Goal: Communication & Community: Answer question/provide support

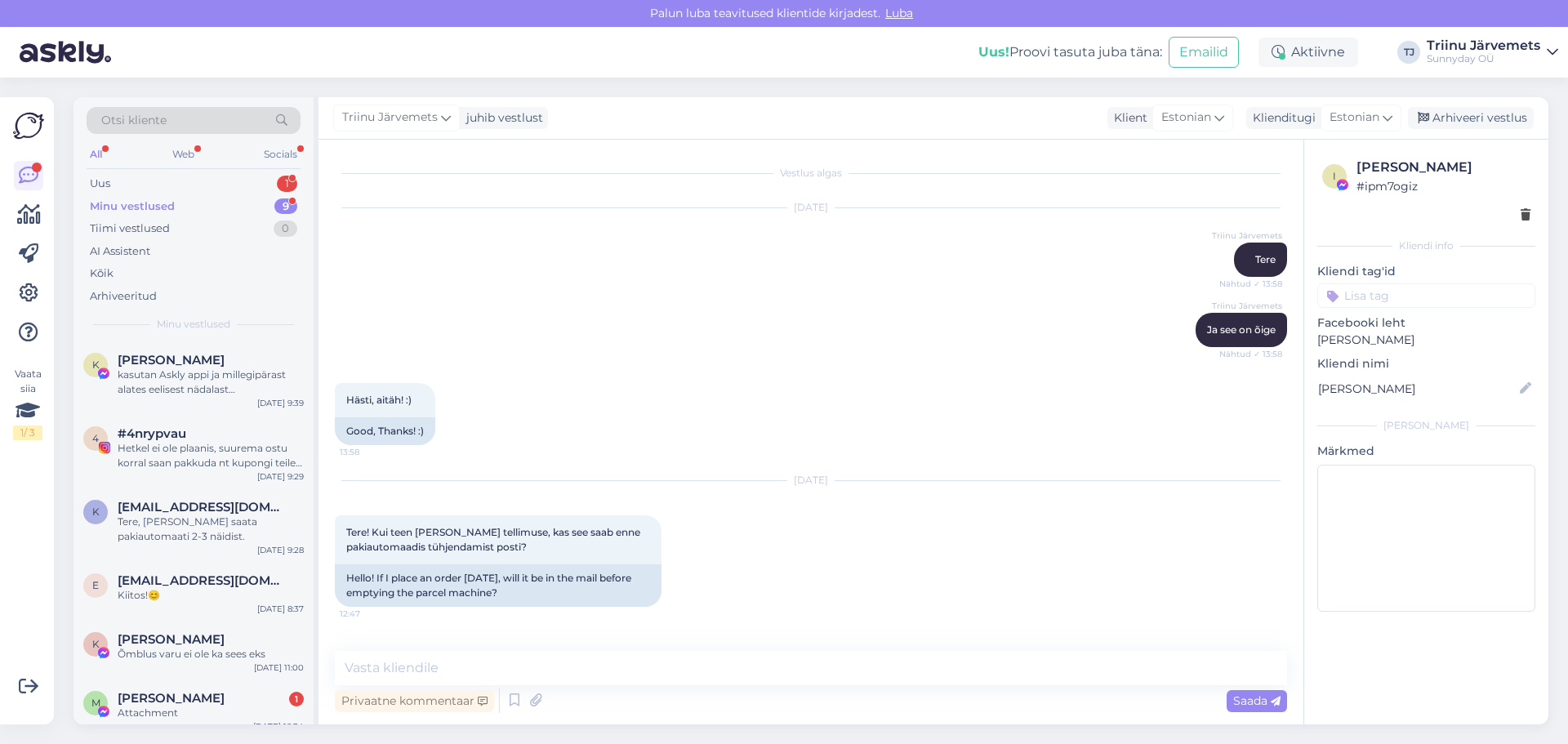
click at [168, 706] on div "Attachment" at bounding box center [211, 712] width 186 height 15
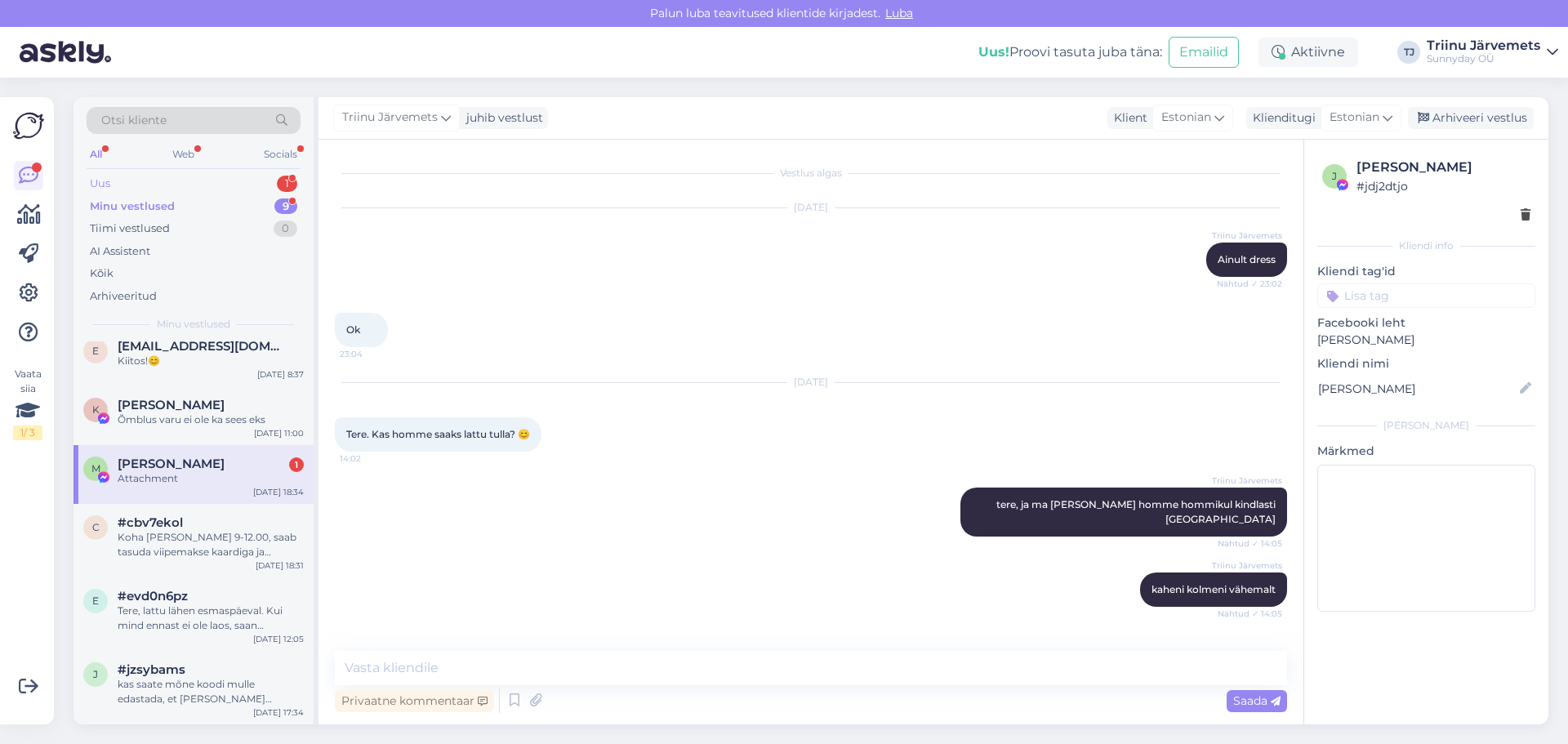
click at [107, 183] on div "Uus" at bounding box center [100, 184] width 21 height 16
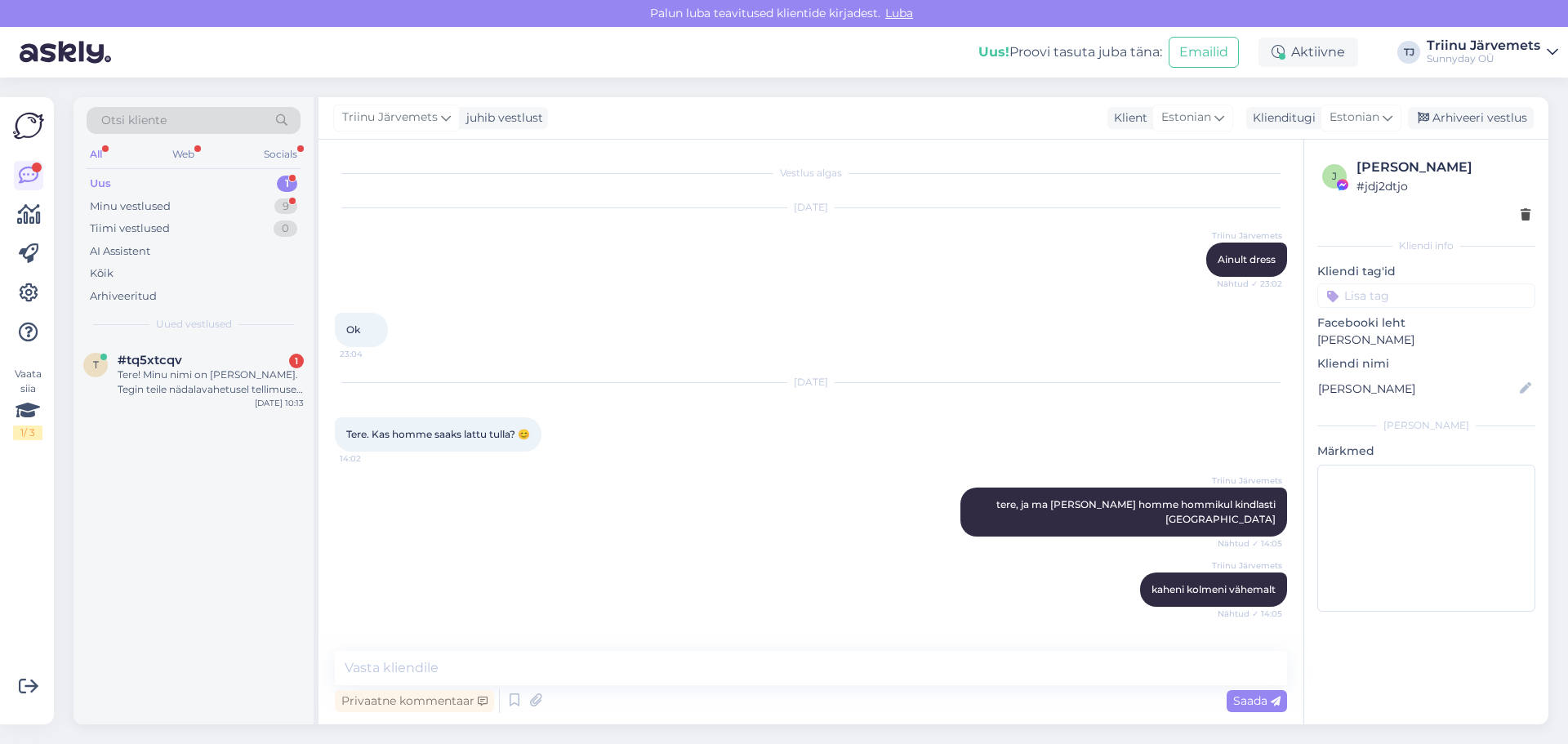
drag, startPoint x: 236, startPoint y: 384, endPoint x: 358, endPoint y: 425, distance: 128.7
click at [237, 384] on div "Tere! Minu nimi on [PERSON_NAME]. Tegin teile nädalavahetusel tellimuse hiireha…" at bounding box center [211, 382] width 186 height 29
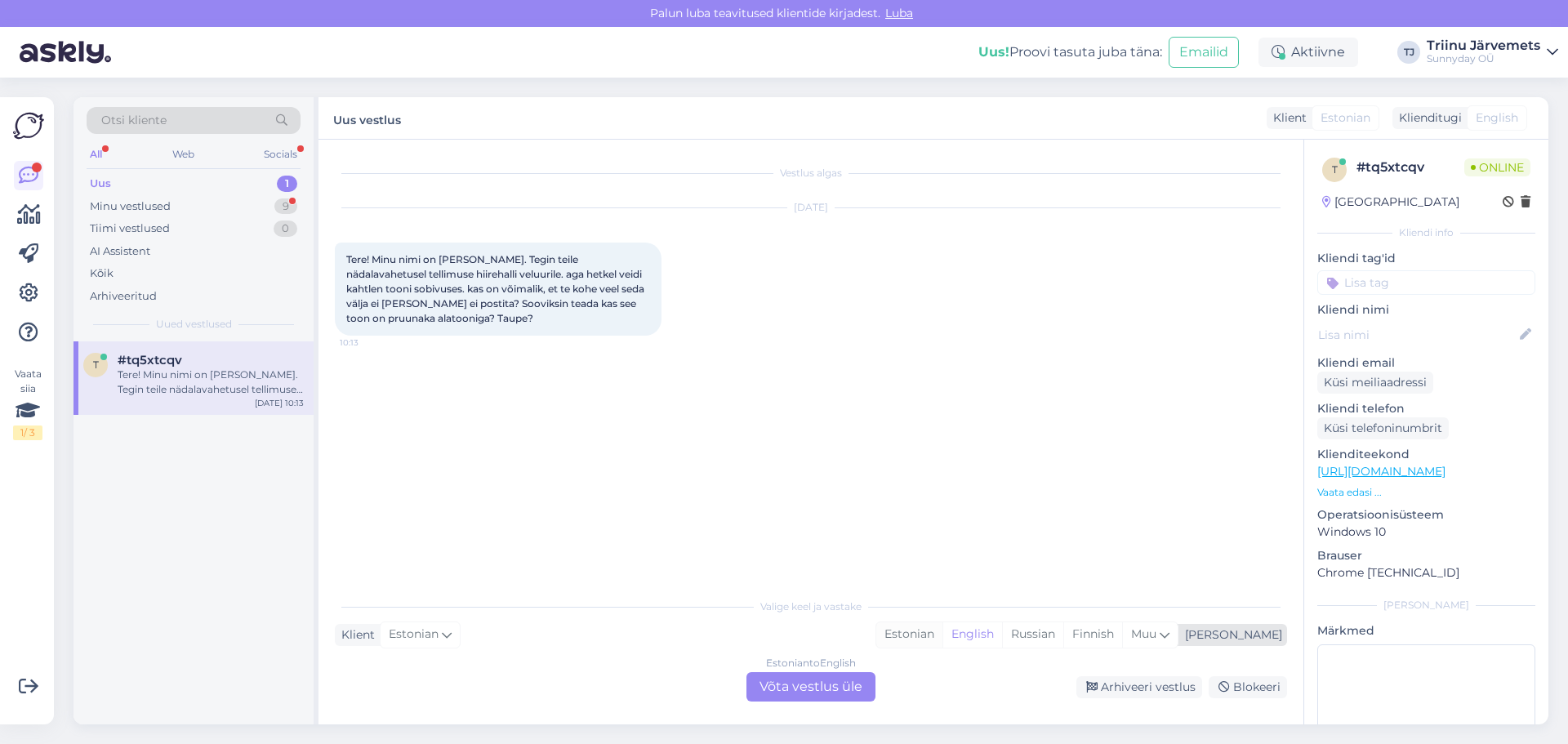
click at [943, 640] on div "Estonian" at bounding box center [909, 634] width 66 height 25
click at [788, 687] on div "Estonian to Estonian Võta vestlus üle" at bounding box center [811, 687] width 129 height 29
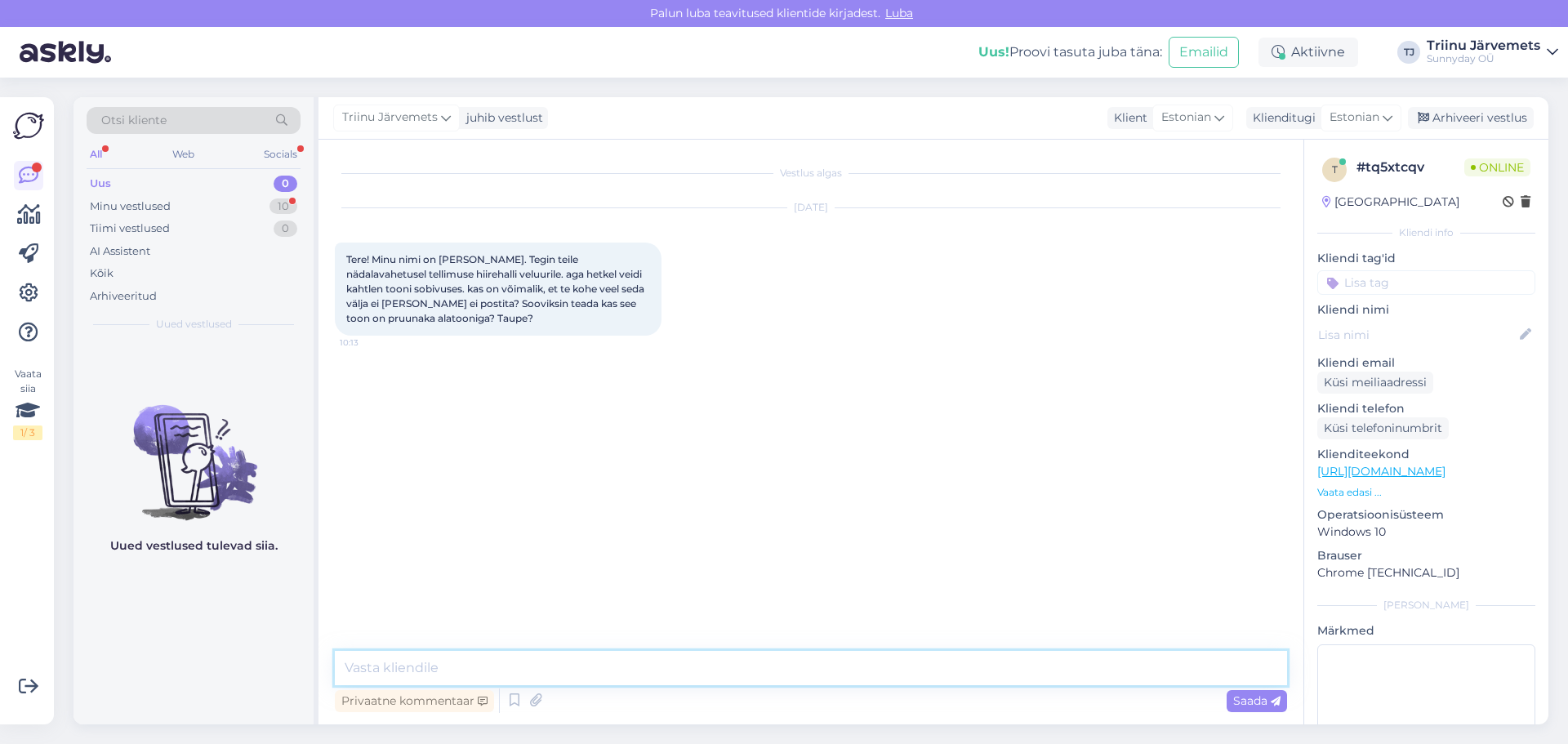
click at [777, 671] on textarea at bounding box center [811, 668] width 953 height 34
type textarea "Tere"
type textarea "tegelikult pakk on juba valmis"
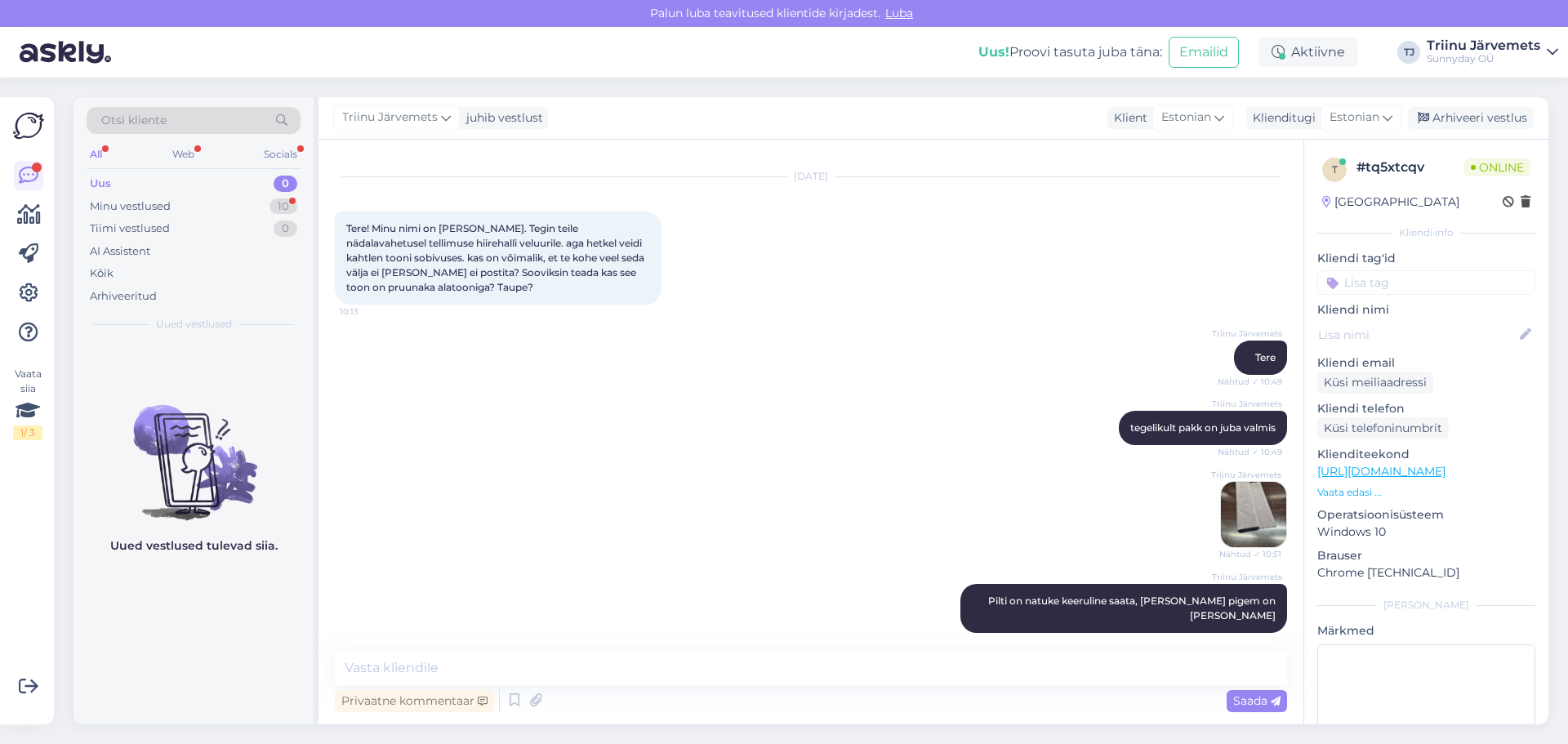
scroll to position [172, 0]
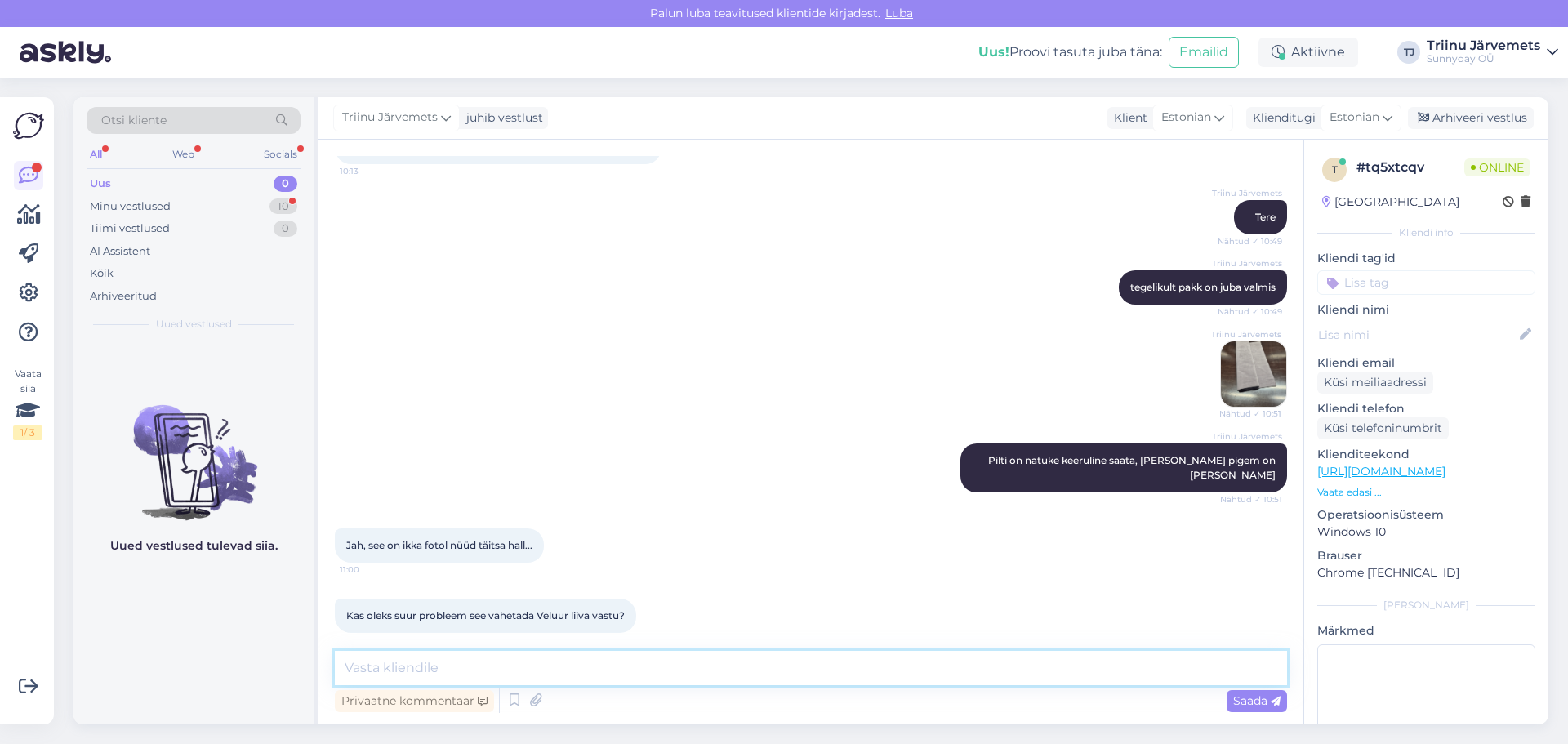
paste textarea "[URL][DOMAIN_NAME]"
type textarea "[URL][DOMAIN_NAME]"
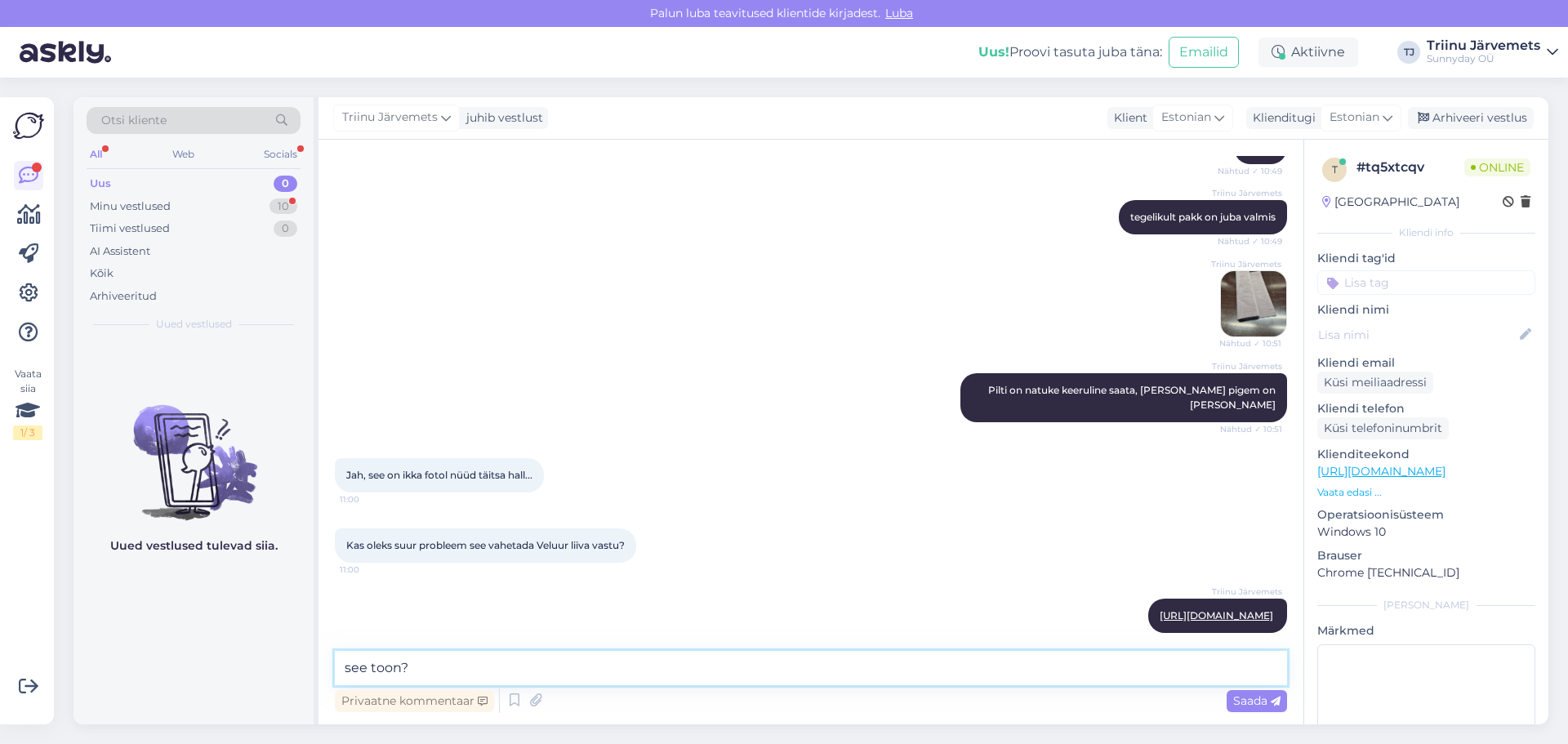
type textarea "see toon?"
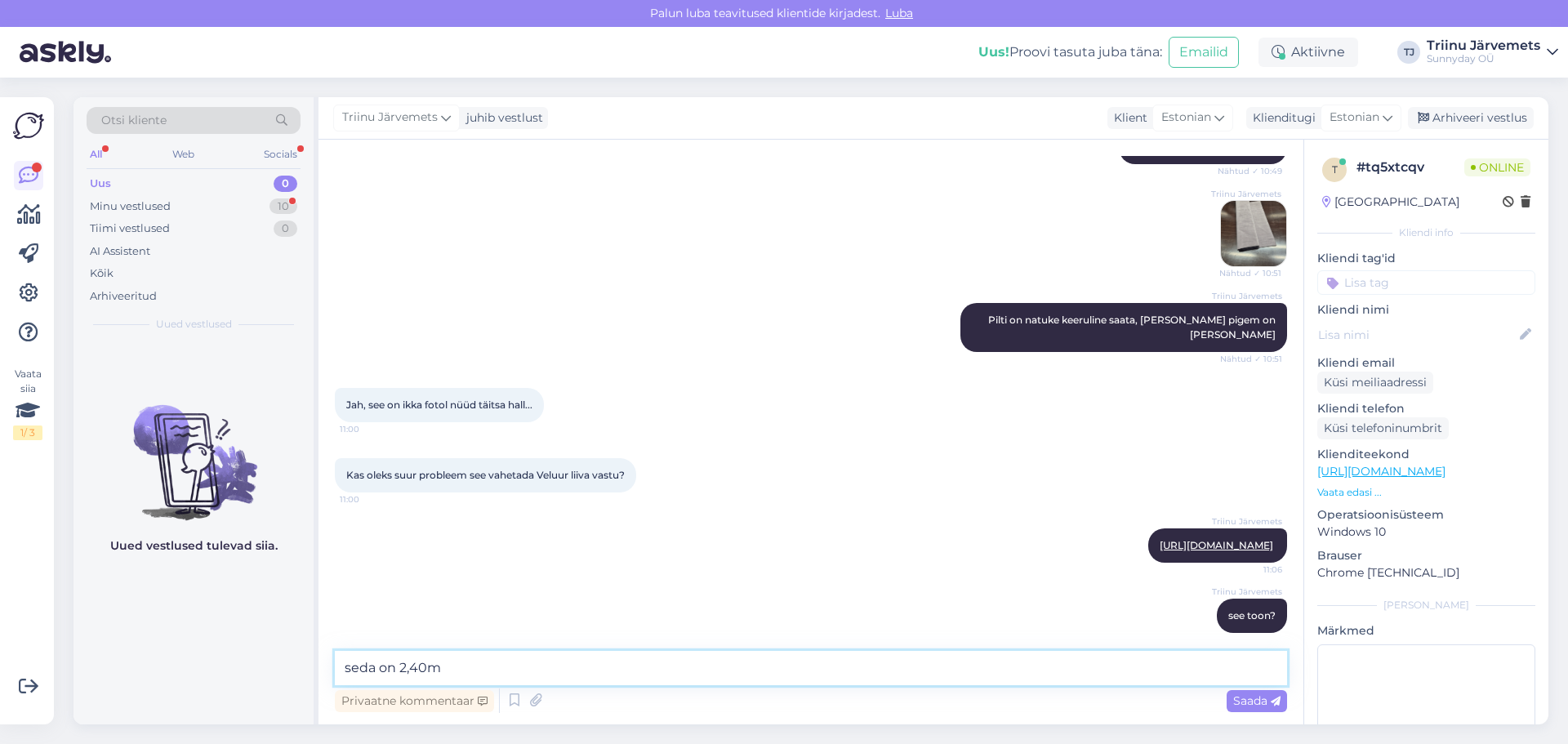
type textarea "seda on 2,40m"
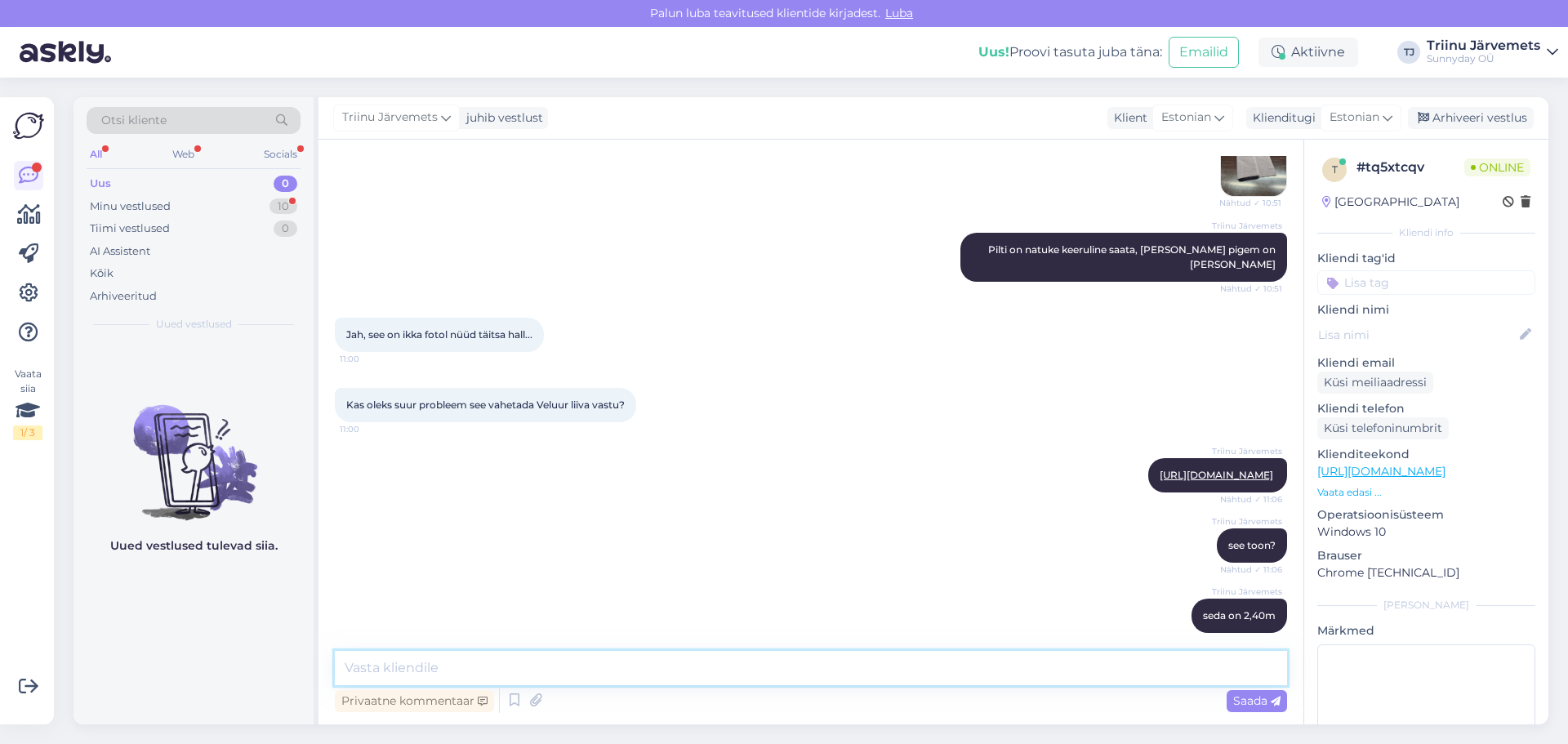
scroll to position [467, 0]
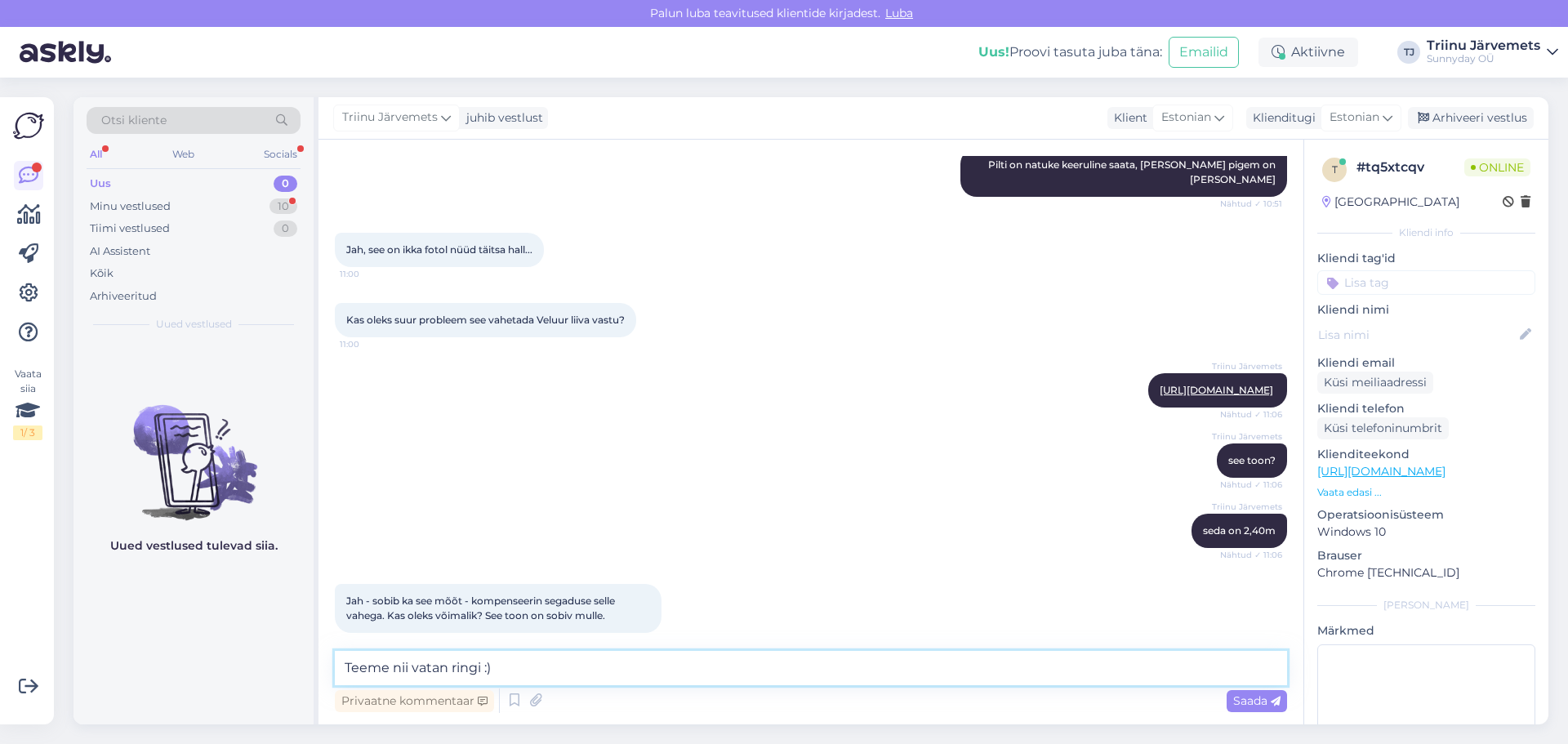
type textarea "Teeme nii vatan ringi :)"
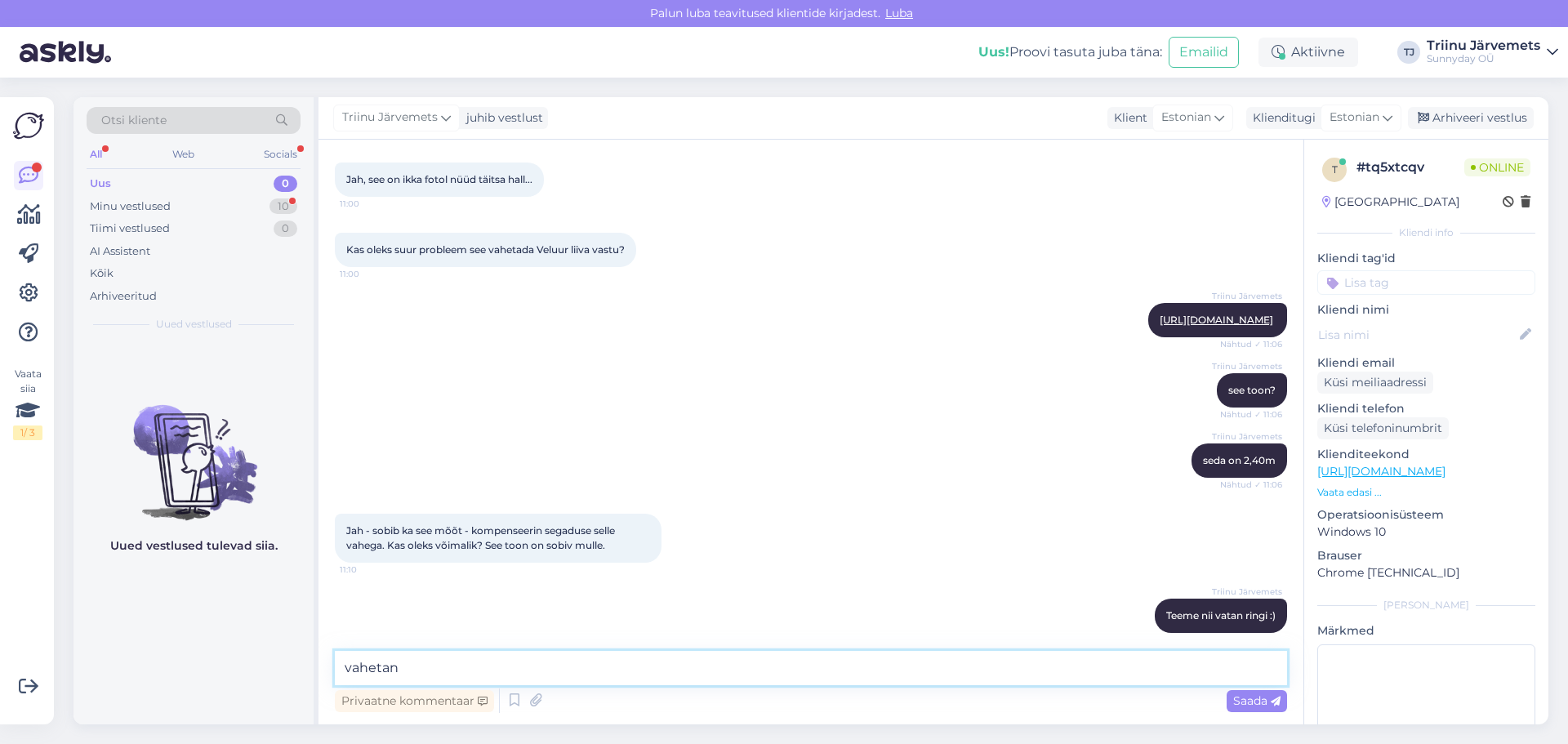
type textarea "vahetan"
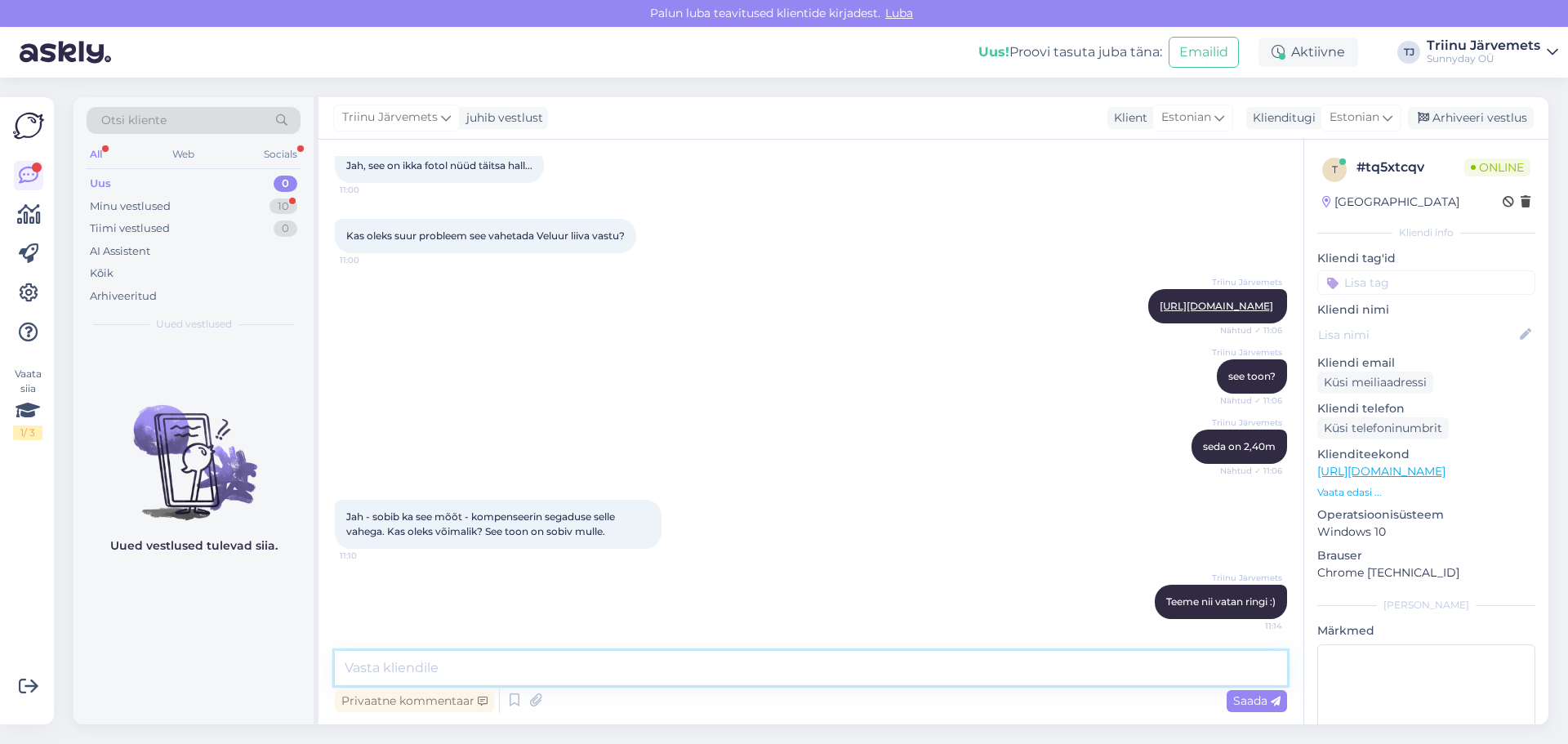
scroll to position [607, 0]
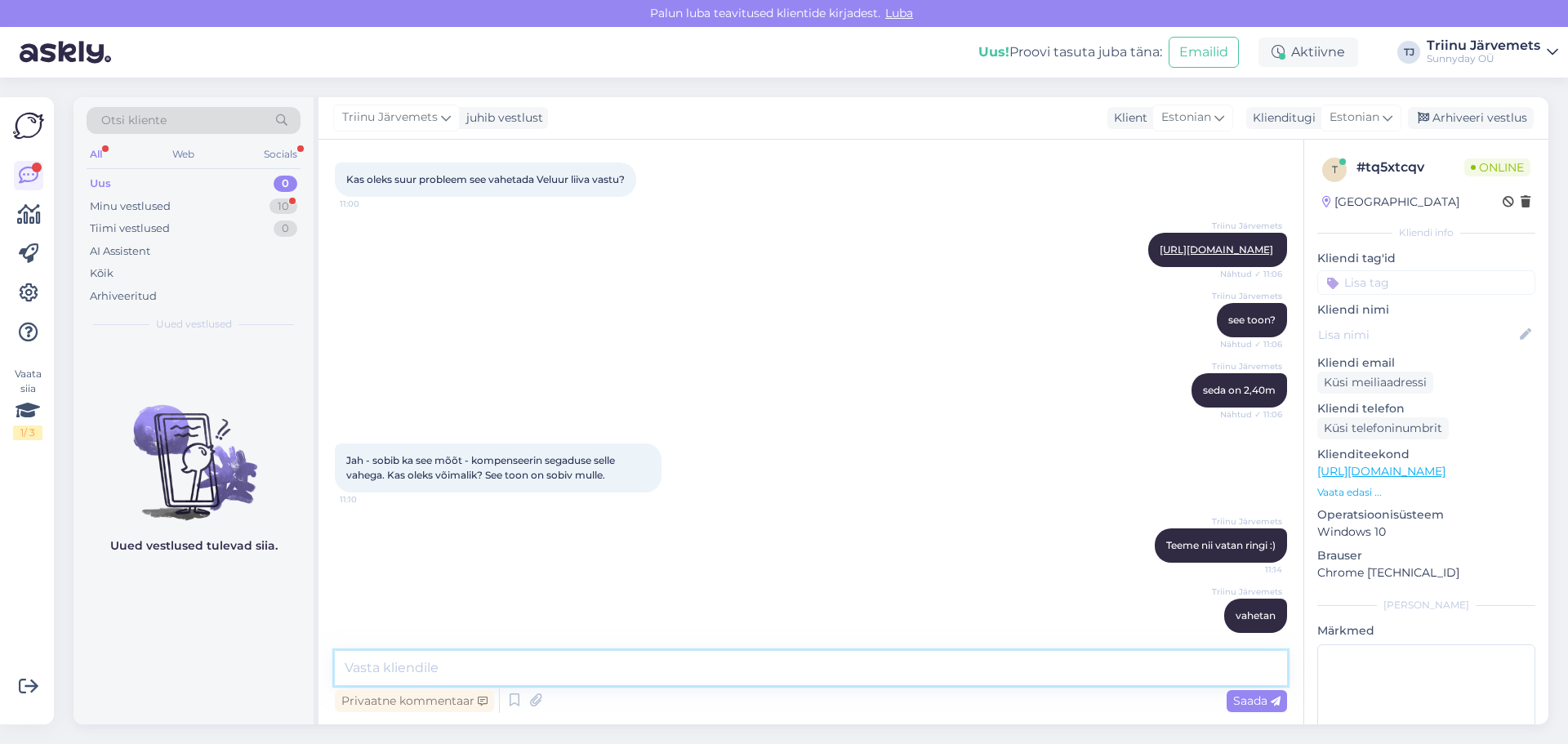
click at [412, 675] on textarea at bounding box center [811, 668] width 953 height 34
type textarea "puuduoleva osas teen siiski tagasimakse :)"
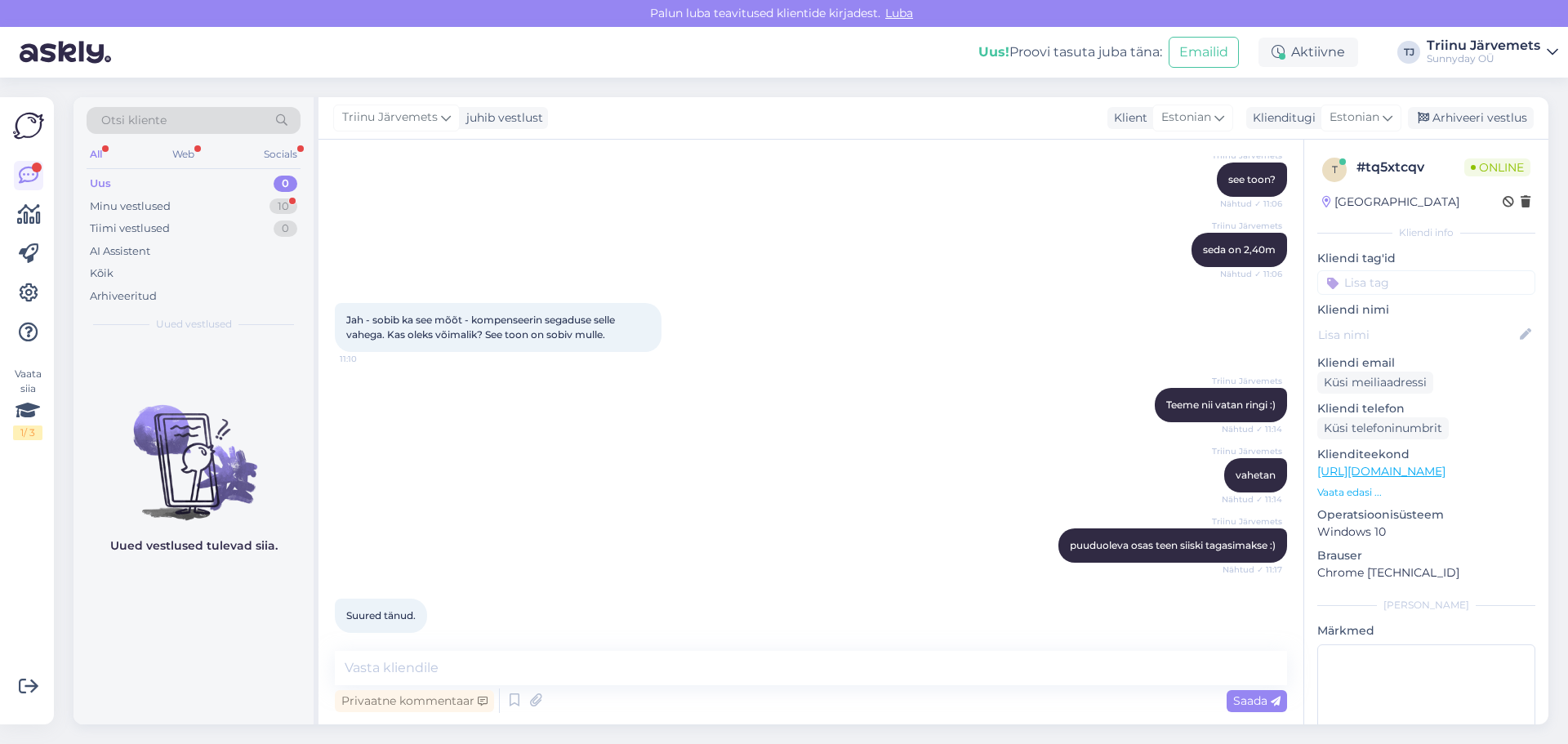
scroll to position [903, 0]
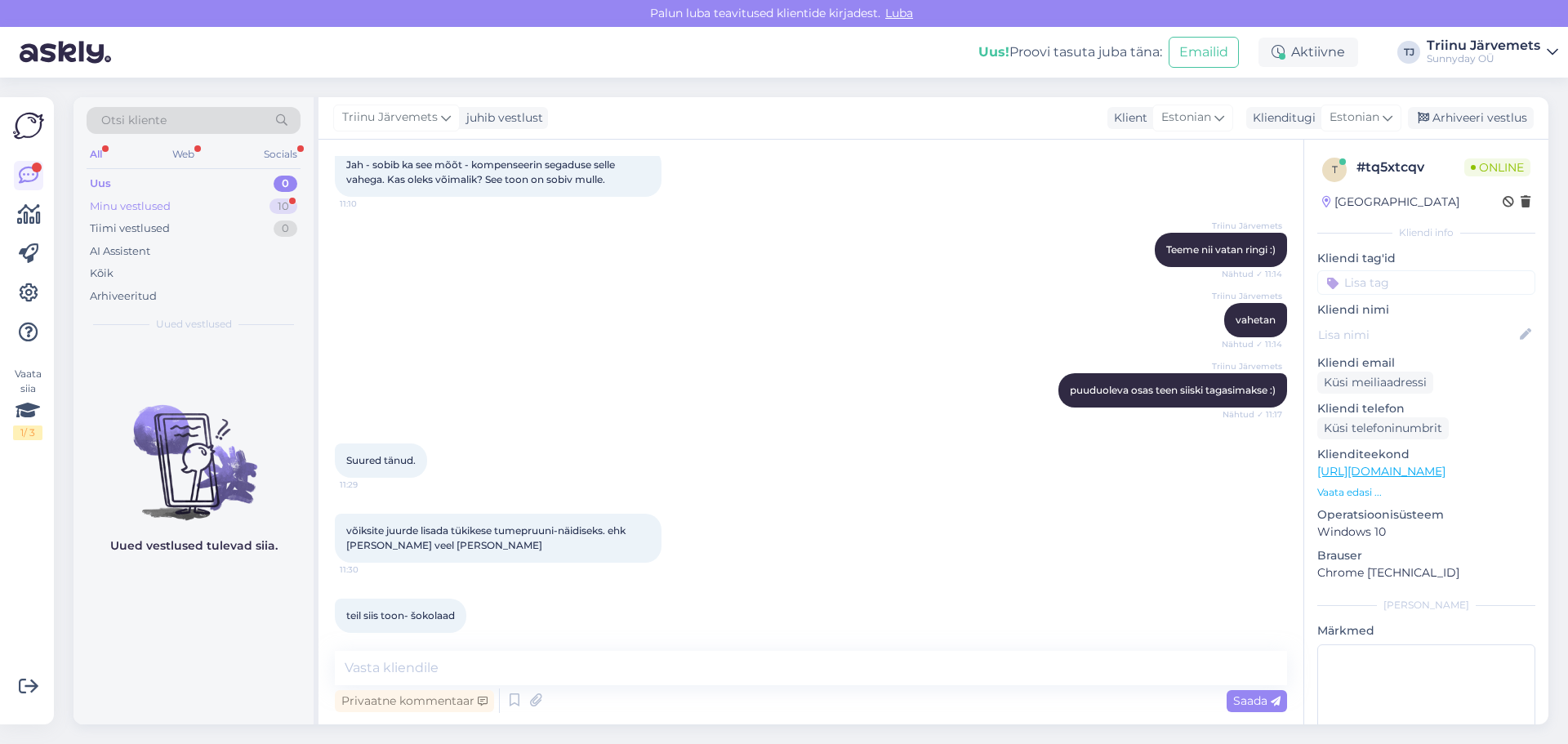
click at [161, 207] on div "Minu vestlused" at bounding box center [130, 206] width 81 height 16
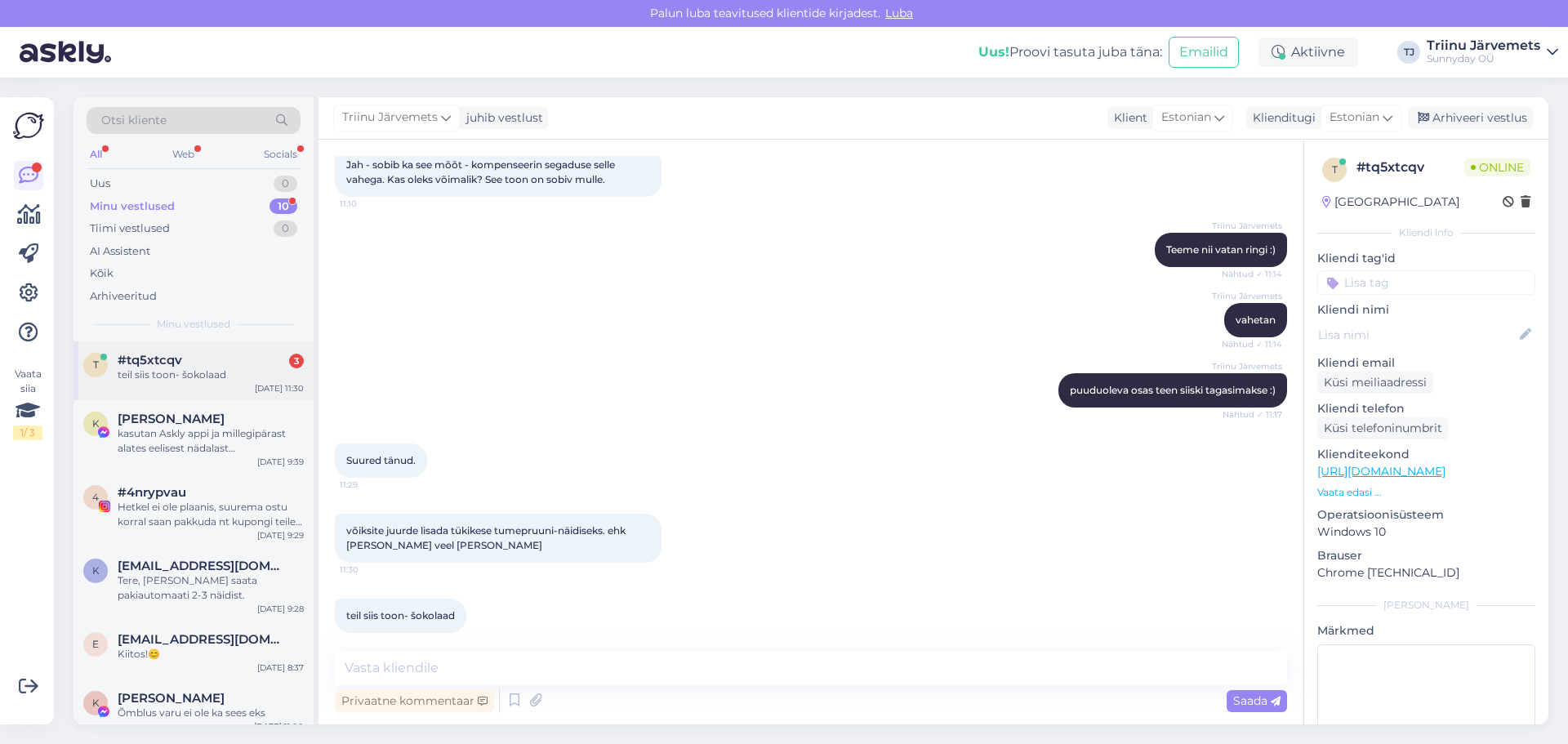
click at [248, 372] on div "teil siis toon- šokolaad" at bounding box center [211, 374] width 186 height 15
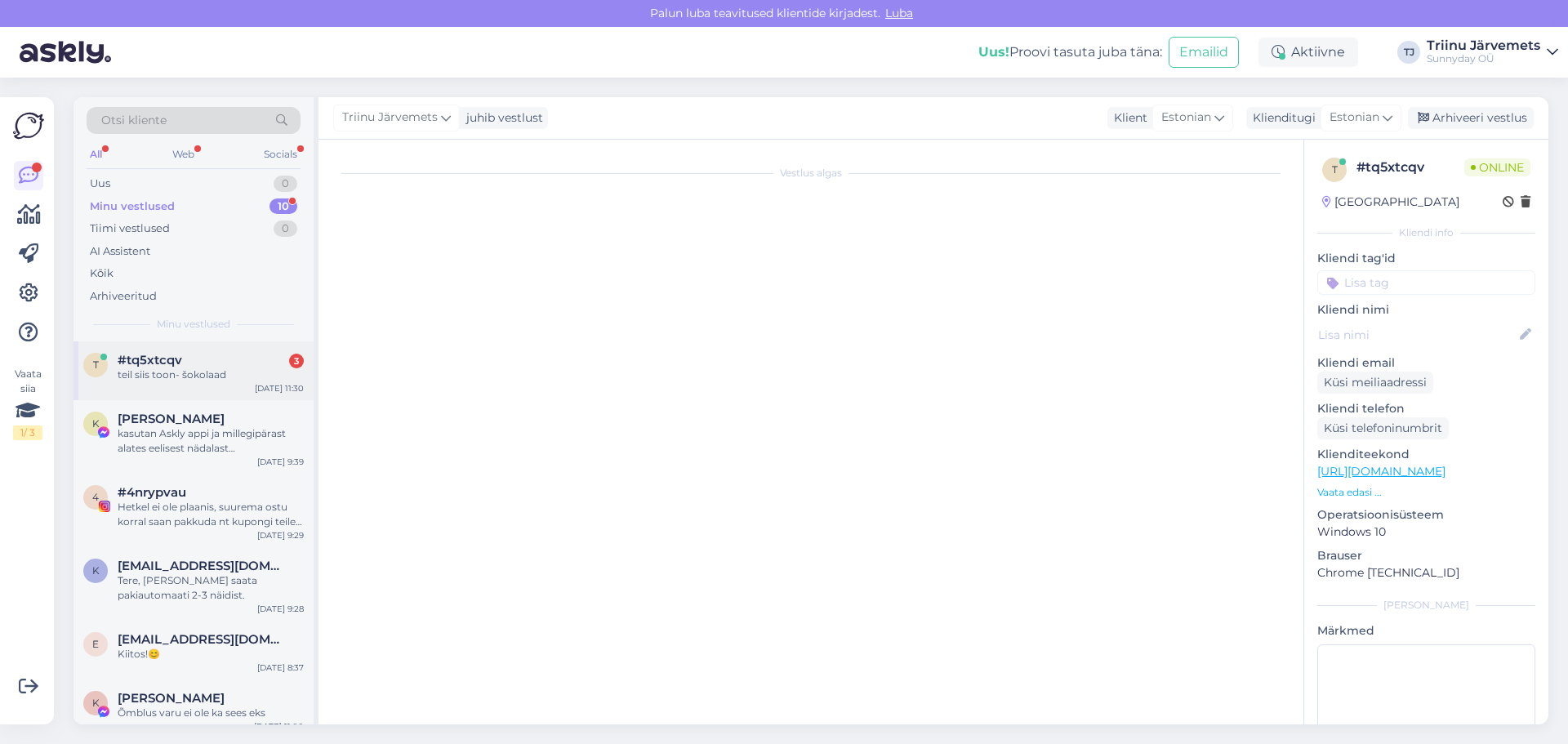
scroll to position [800, 0]
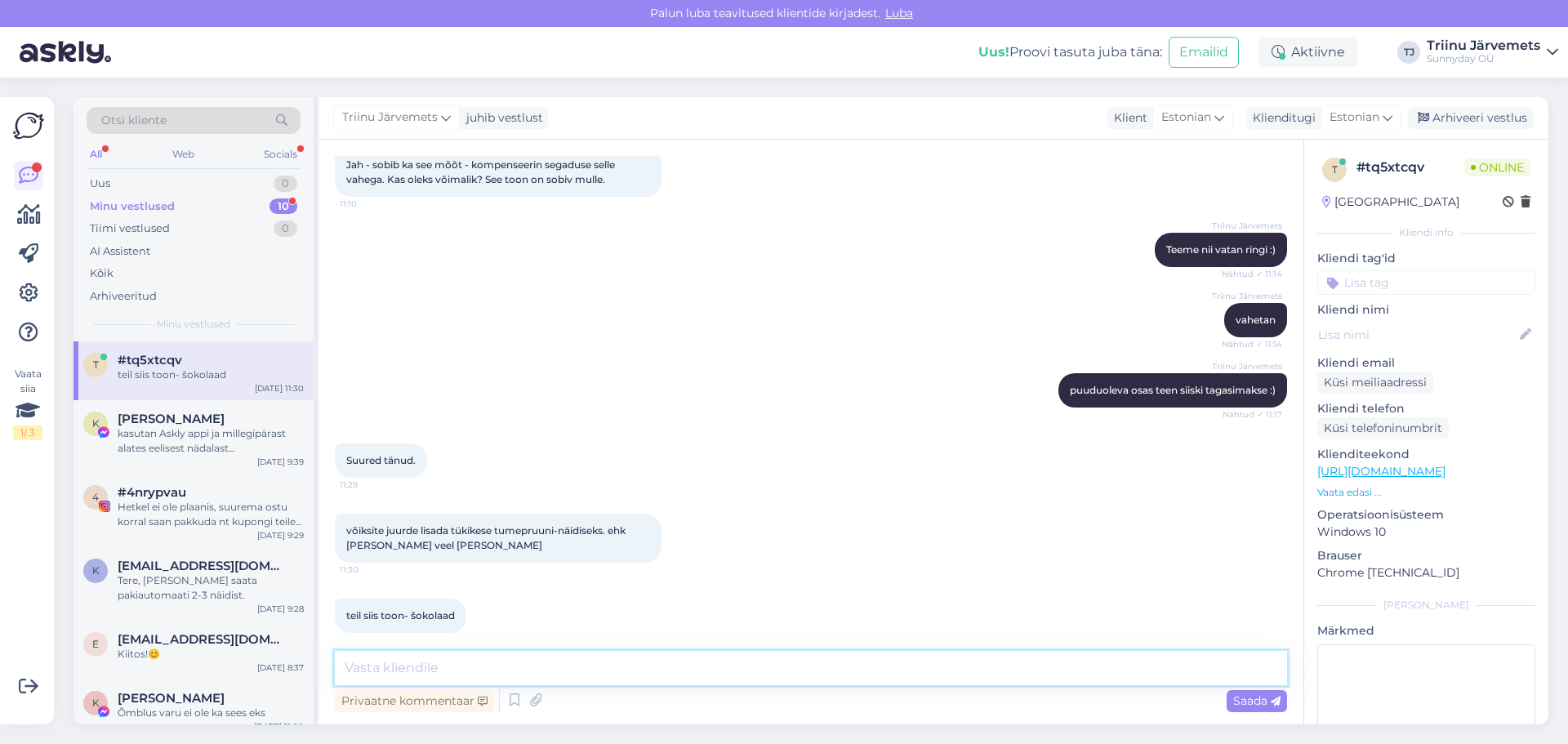
click at [420, 660] on textarea at bounding box center [811, 668] width 953 height 34
type textarea "panin"
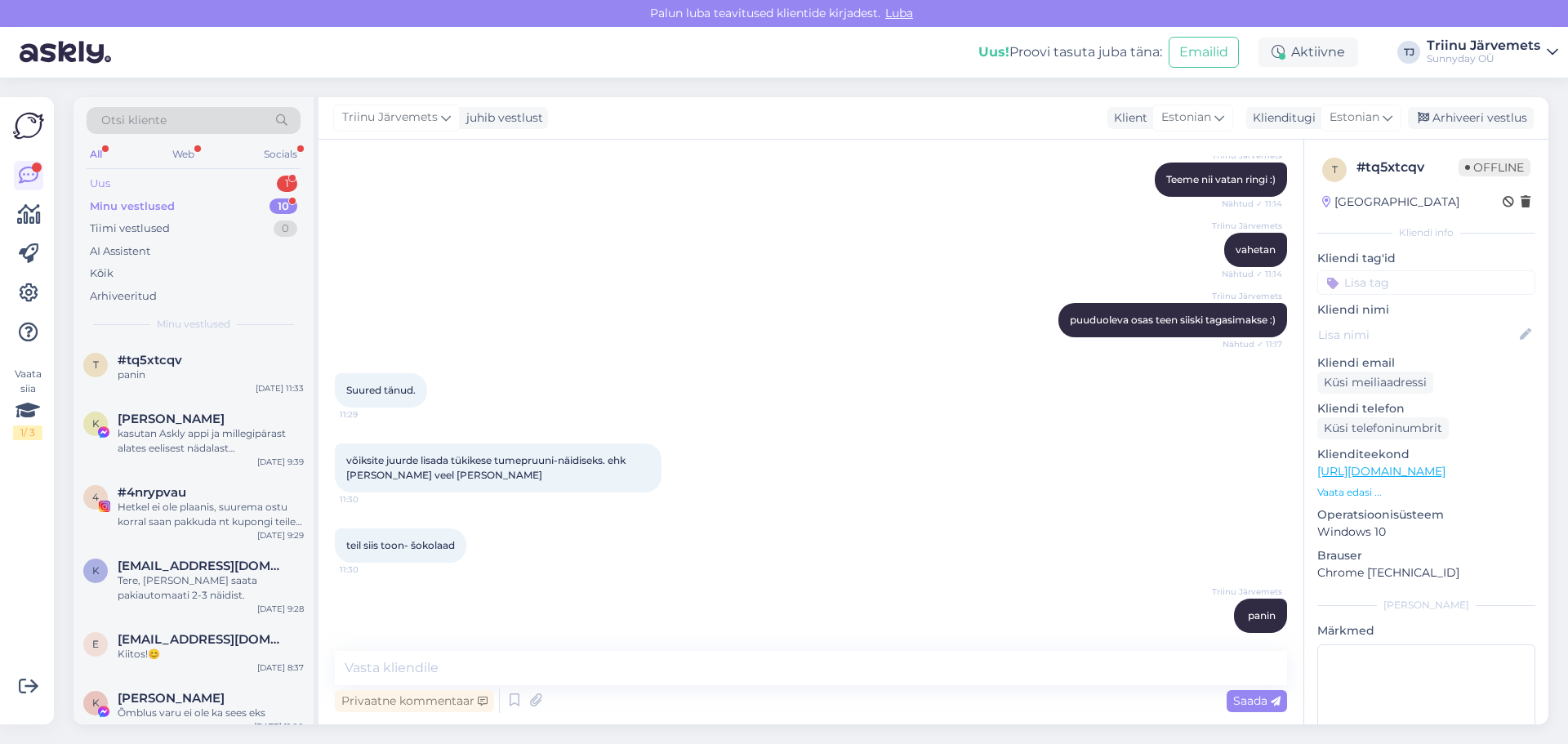
click at [97, 185] on div "Uus" at bounding box center [100, 184] width 21 height 16
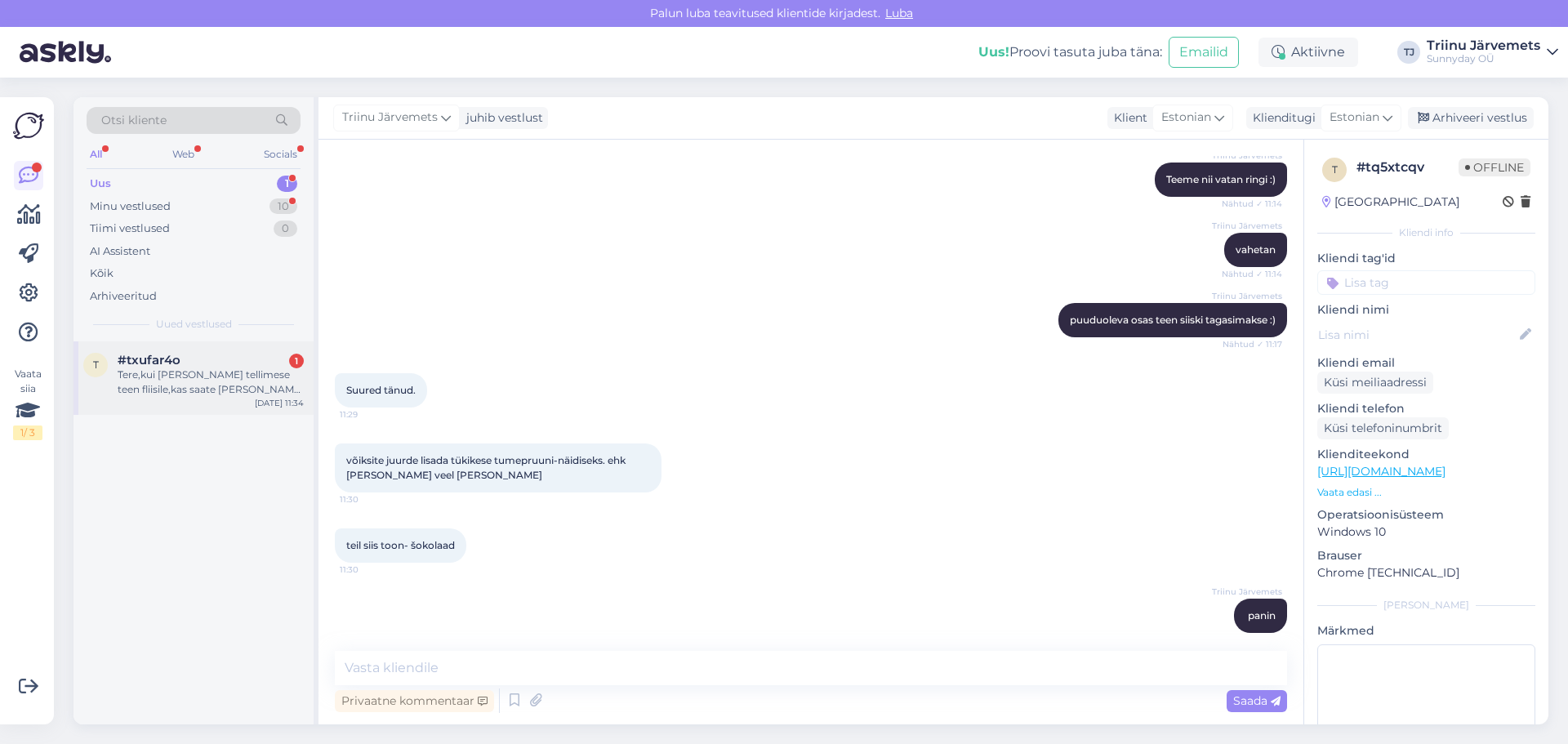
click at [191, 397] on div "t #txufar4o 1 Tere,kui [PERSON_NAME] tellimese teen fliisile,kas saate [PERSON_…" at bounding box center [193, 378] width 240 height 73
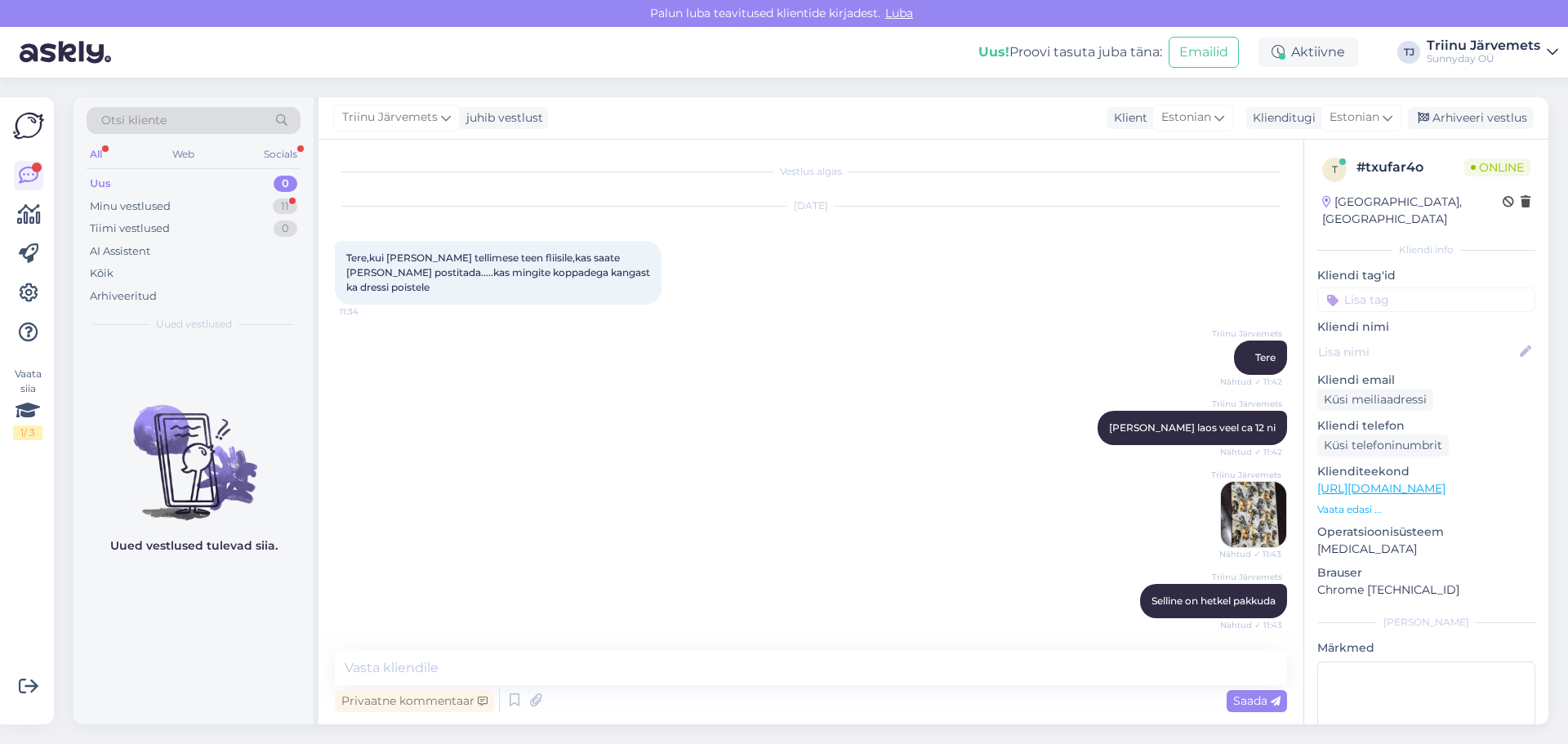
scroll to position [72, 0]
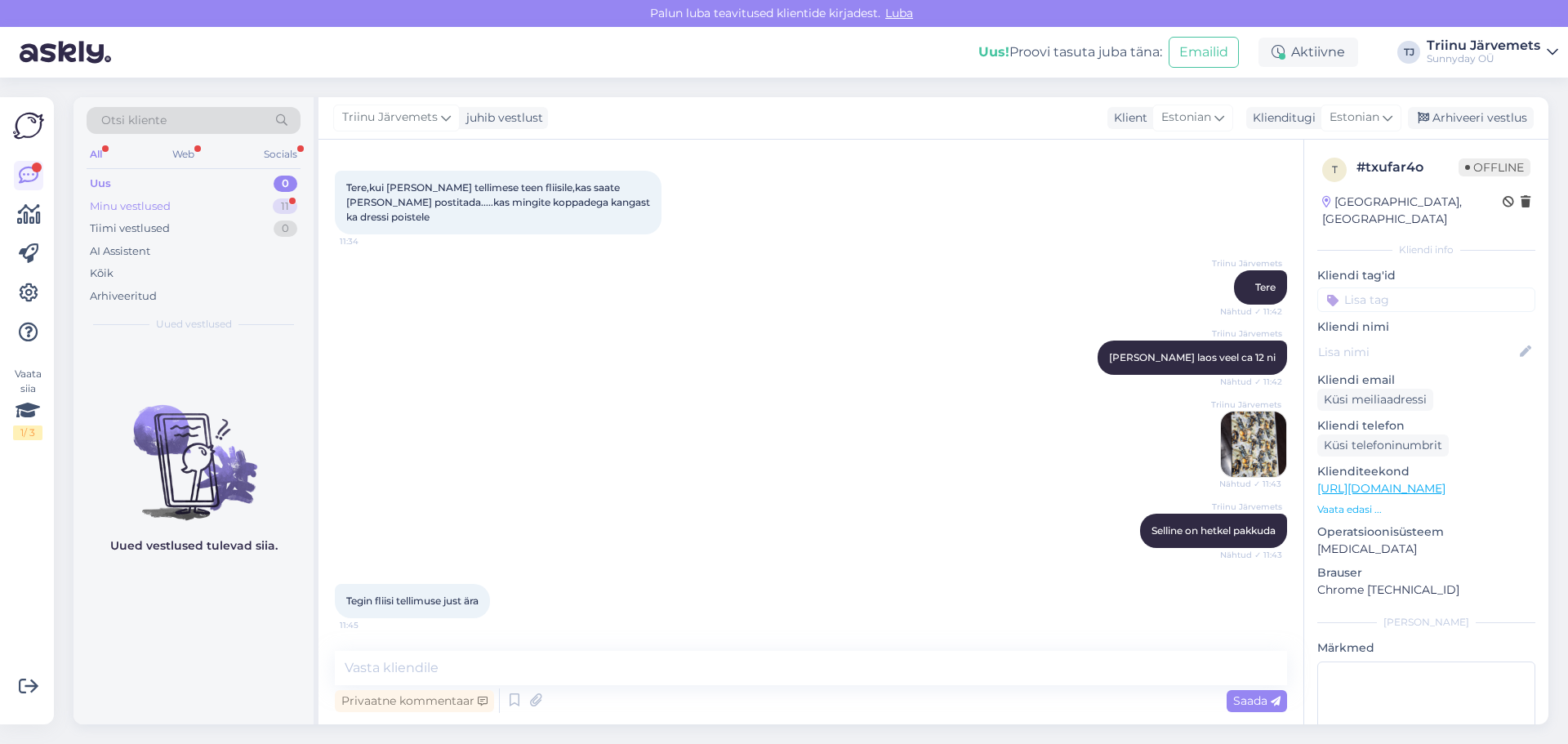
click at [103, 203] on div "Minu vestlused" at bounding box center [130, 206] width 81 height 16
